Goal: Transaction & Acquisition: Purchase product/service

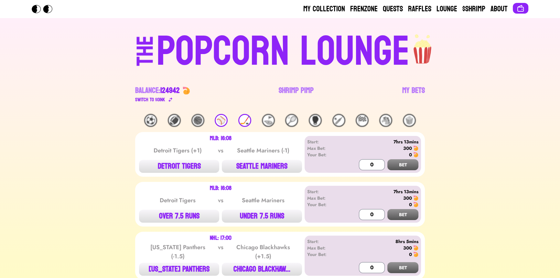
click at [242, 117] on div "🏒" at bounding box center [244, 120] width 13 height 13
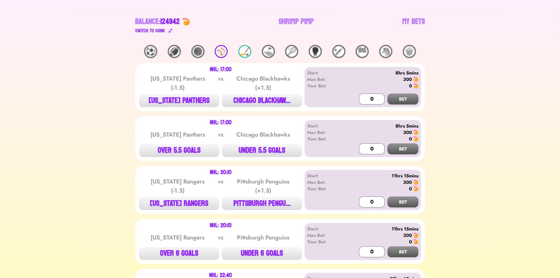
scroll to position [59, 0]
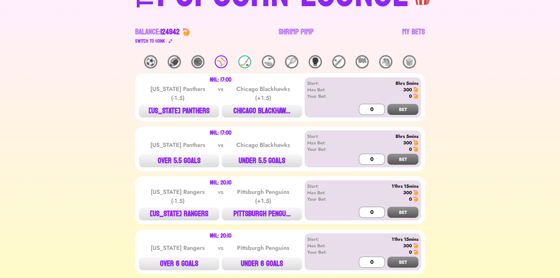
click at [221, 64] on div "⚾️" at bounding box center [221, 61] width 13 height 13
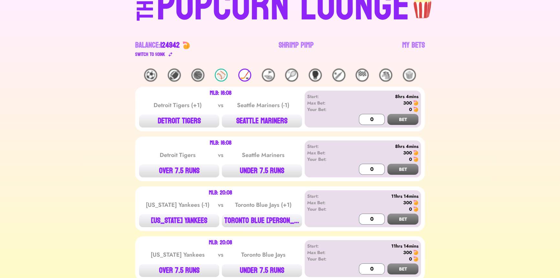
scroll to position [0, 0]
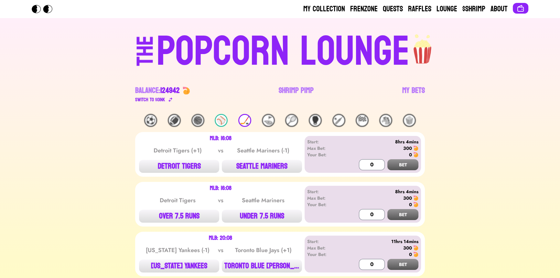
click at [242, 126] on div "🏒" at bounding box center [244, 120] width 13 height 13
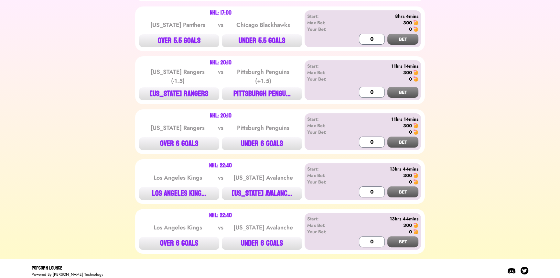
scroll to position [182, 0]
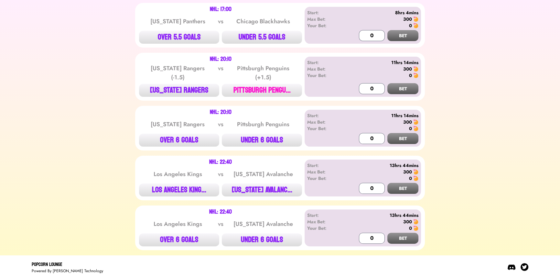
click at [264, 92] on button "PITTSBURGH PENGU..." at bounding box center [262, 90] width 80 height 13
click at [403, 87] on button "BET" at bounding box center [402, 88] width 31 height 11
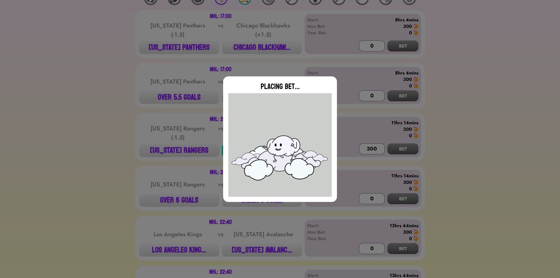
scroll to position [6, 0]
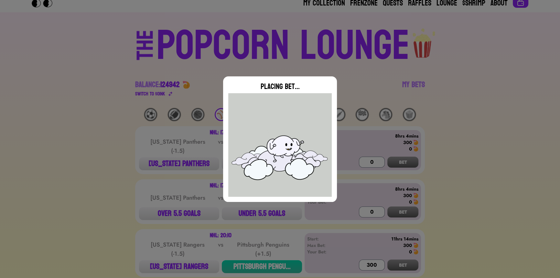
type input "0"
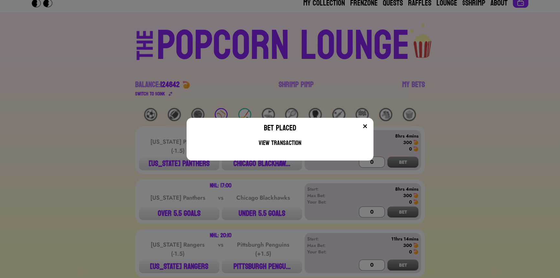
click at [413, 82] on div "Bet Placed View Transaction" at bounding box center [280, 139] width 560 height 278
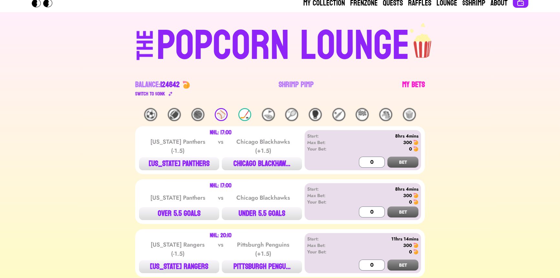
click at [413, 85] on link "My Bets" at bounding box center [413, 89] width 23 height 18
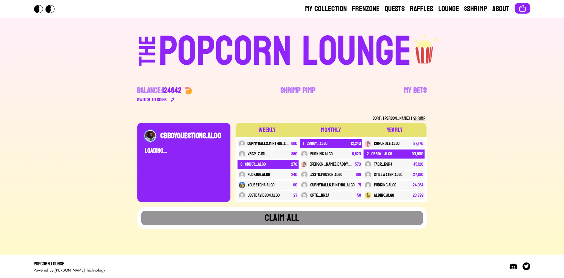
click at [266, 220] on button "Claim all" at bounding box center [282, 218] width 282 height 14
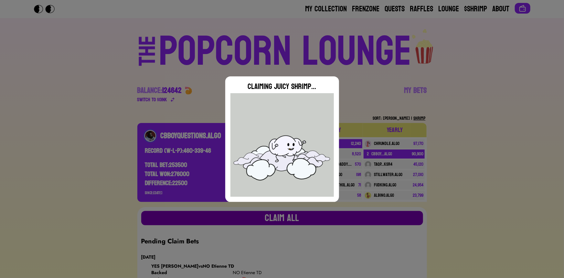
click at [266, 220] on div "Claiming Juicy Shrimp..." at bounding box center [282, 139] width 564 height 278
